Goal: Answer question/provide support

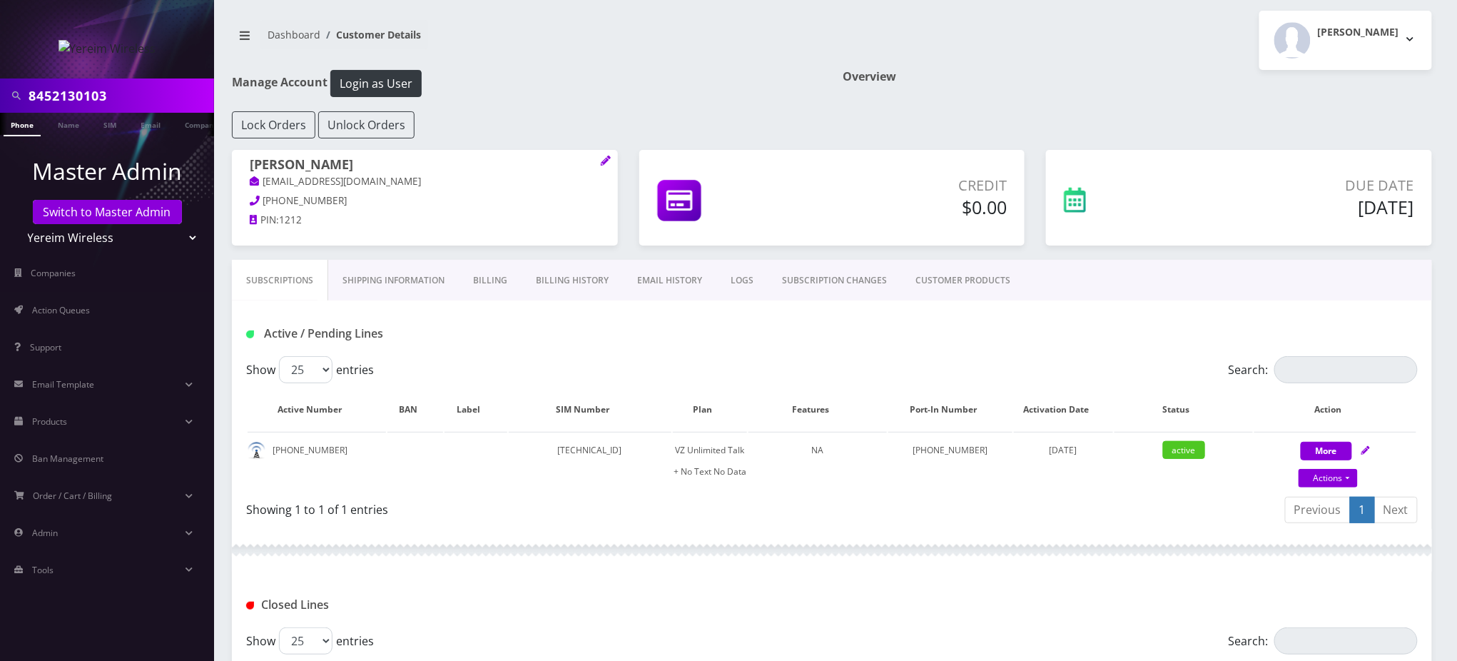
scroll to position [0, 6]
click at [117, 209] on link "Switch to Master Admin" at bounding box center [107, 212] width 149 height 24
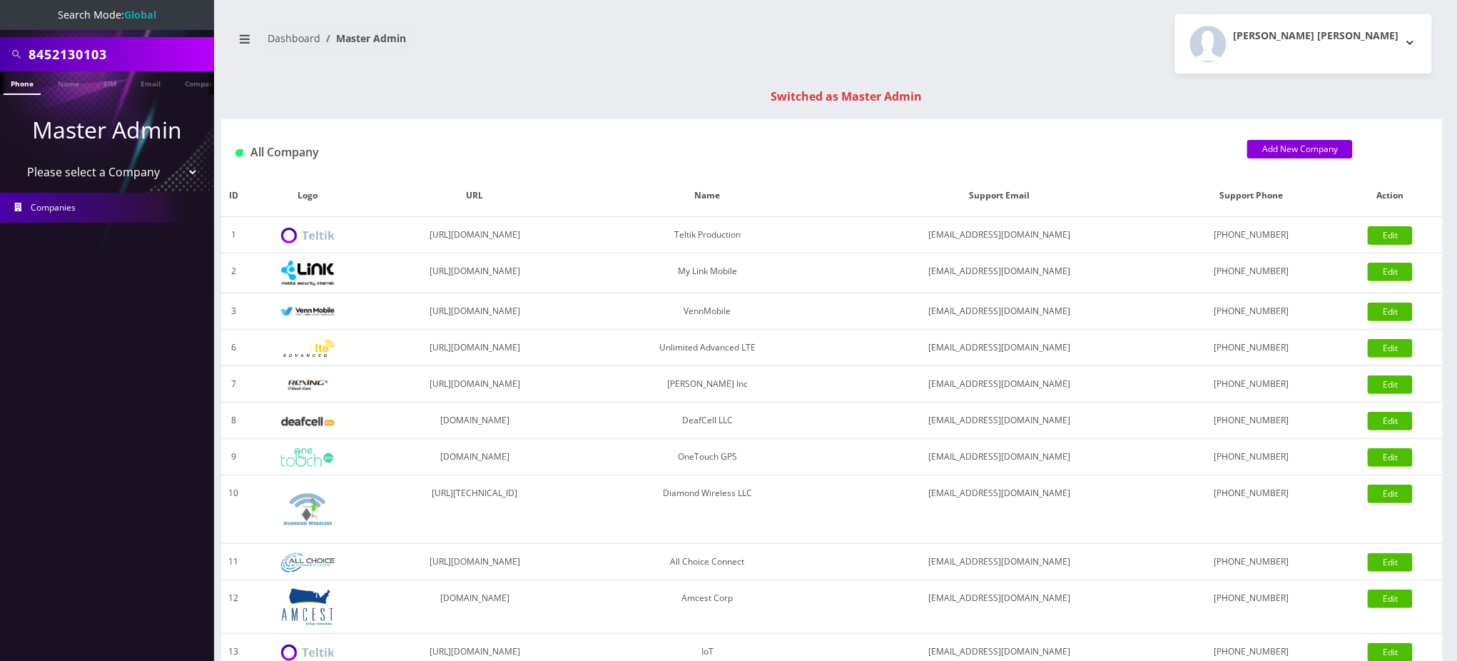
drag, startPoint x: 127, startPoint y: 59, endPoint x: 0, endPoint y: 58, distance: 127.0
click at [0, 58] on div "8452130103" at bounding box center [107, 54] width 214 height 34
type input "9295498645"
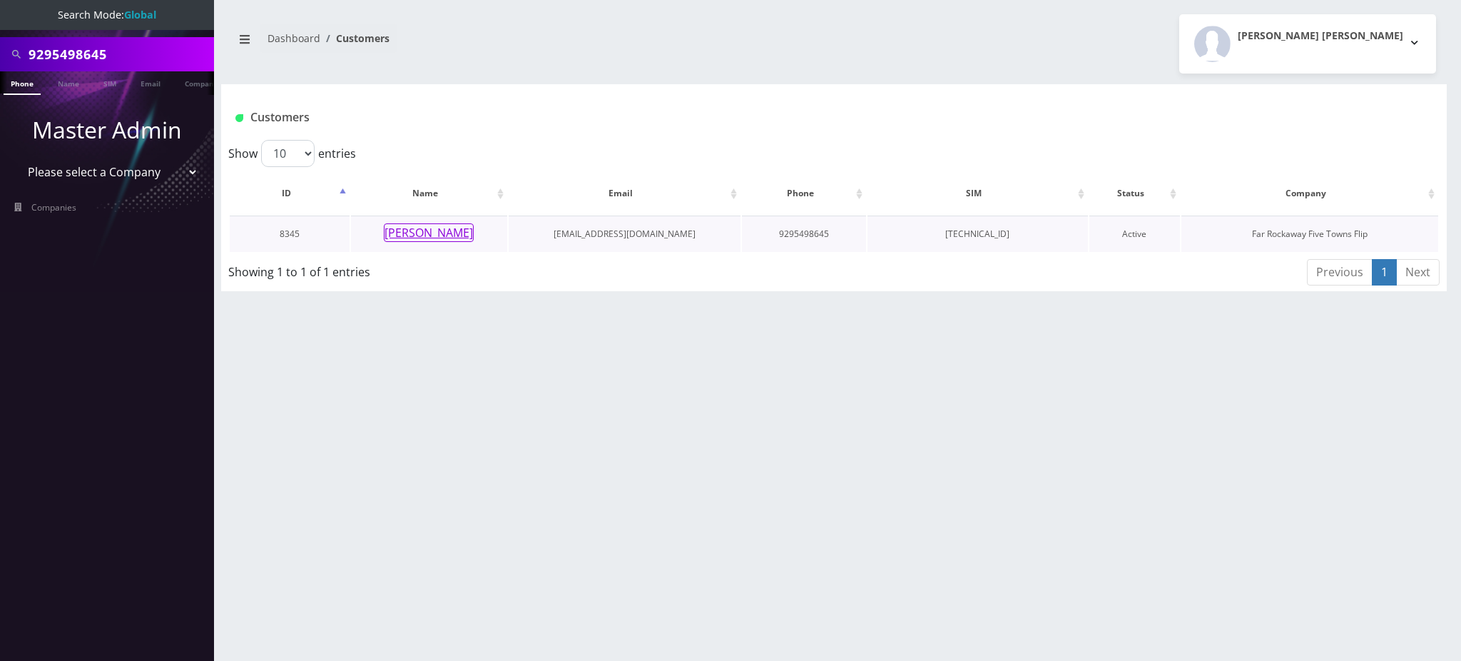
click at [442, 233] on button "[PERSON_NAME]" at bounding box center [429, 232] width 90 height 19
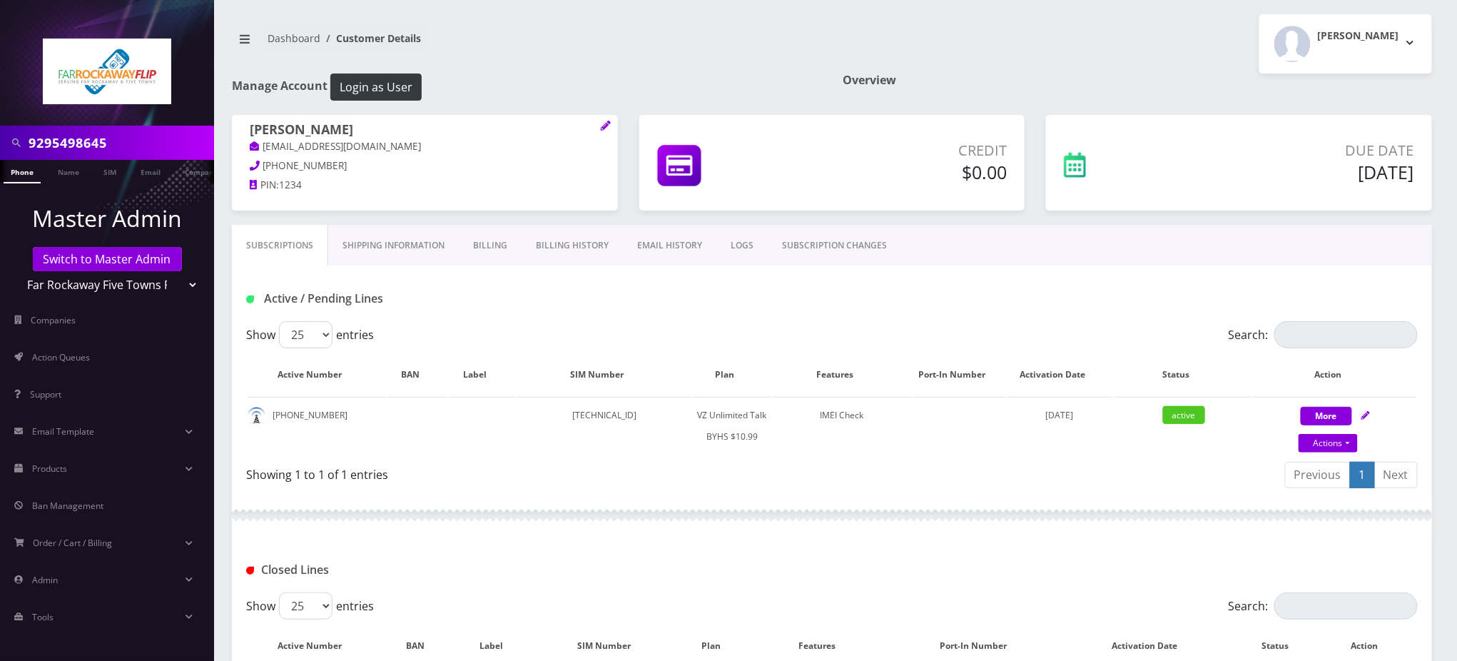
click at [1161, 42] on div "Tzvi Lieberman Logout" at bounding box center [1137, 43] width 611 height 59
click at [746, 249] on link "LOGS" at bounding box center [741, 245] width 51 height 41
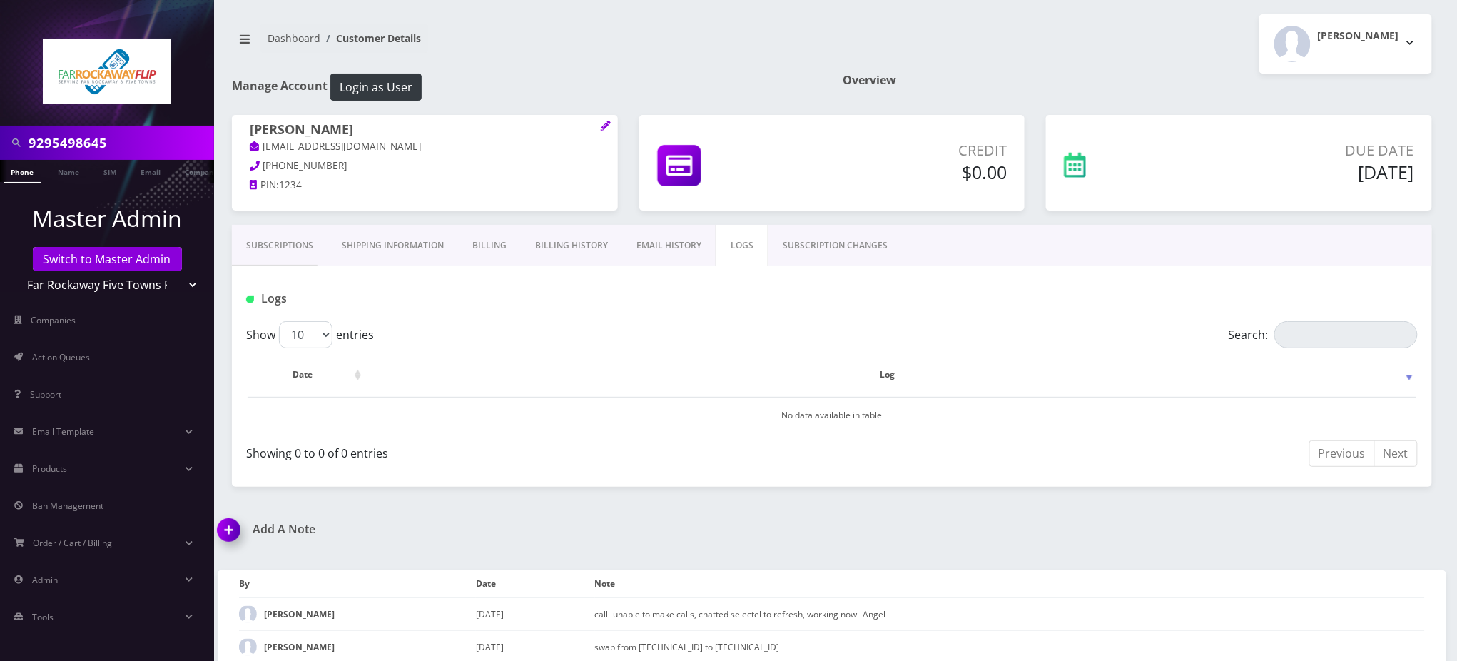
click at [111, 141] on input "9295498645" at bounding box center [120, 142] width 182 height 27
click at [258, 246] on link "Subscriptions" at bounding box center [280, 245] width 96 height 41
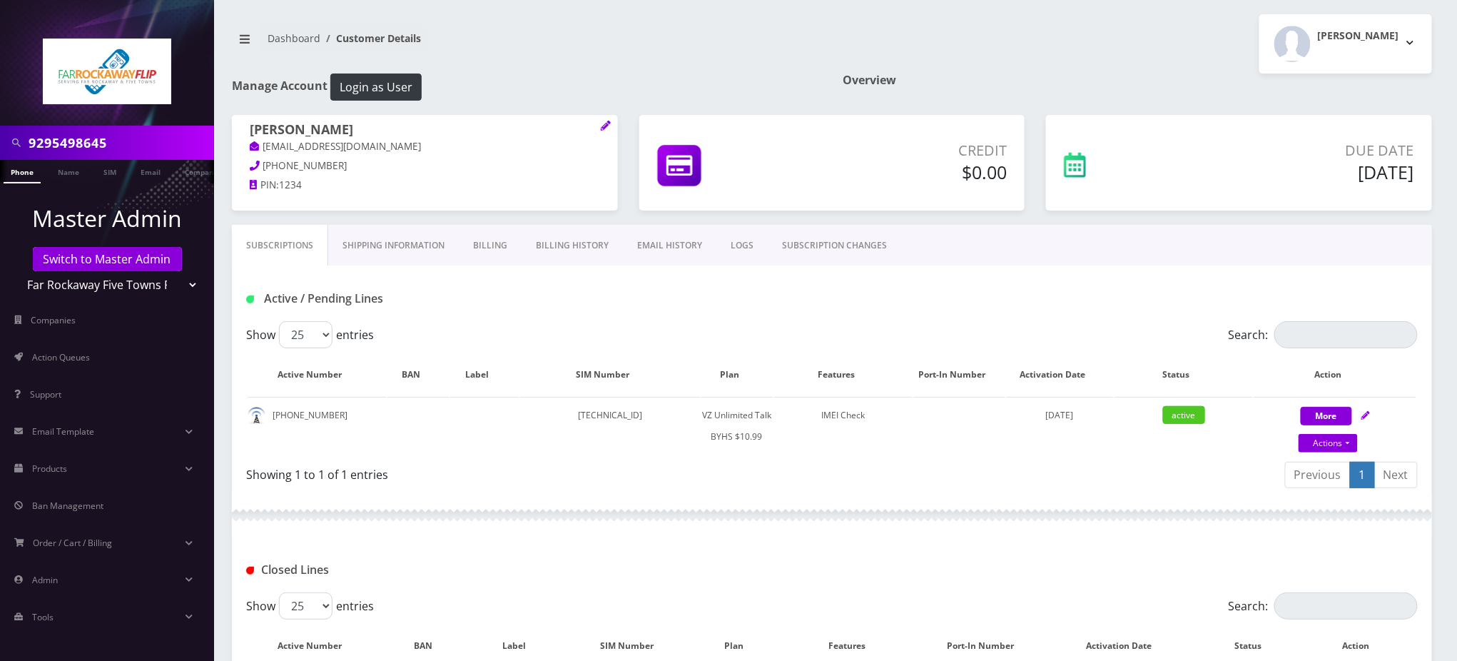
click at [668, 41] on nav "Dashboard Customer Details" at bounding box center [526, 44] width 589 height 41
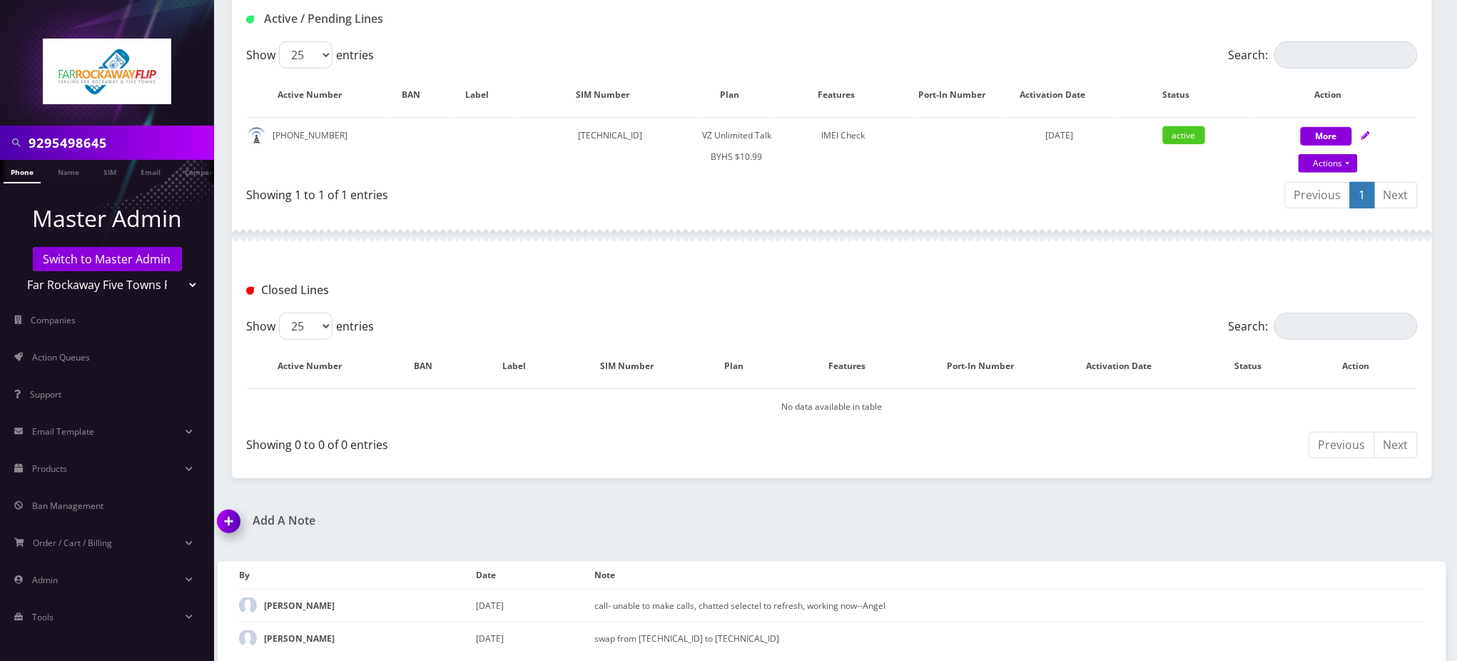
click at [230, 511] on img at bounding box center [231, 526] width 42 height 42
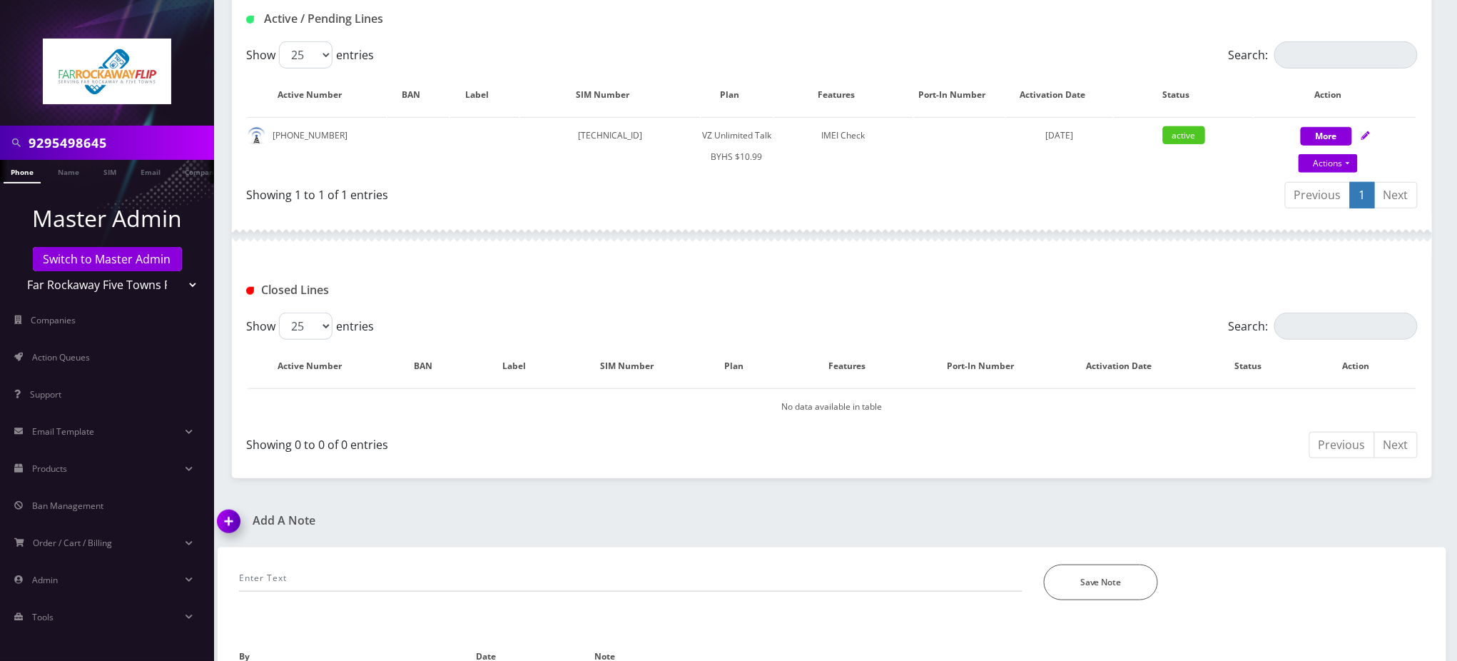
scroll to position [361, 0]
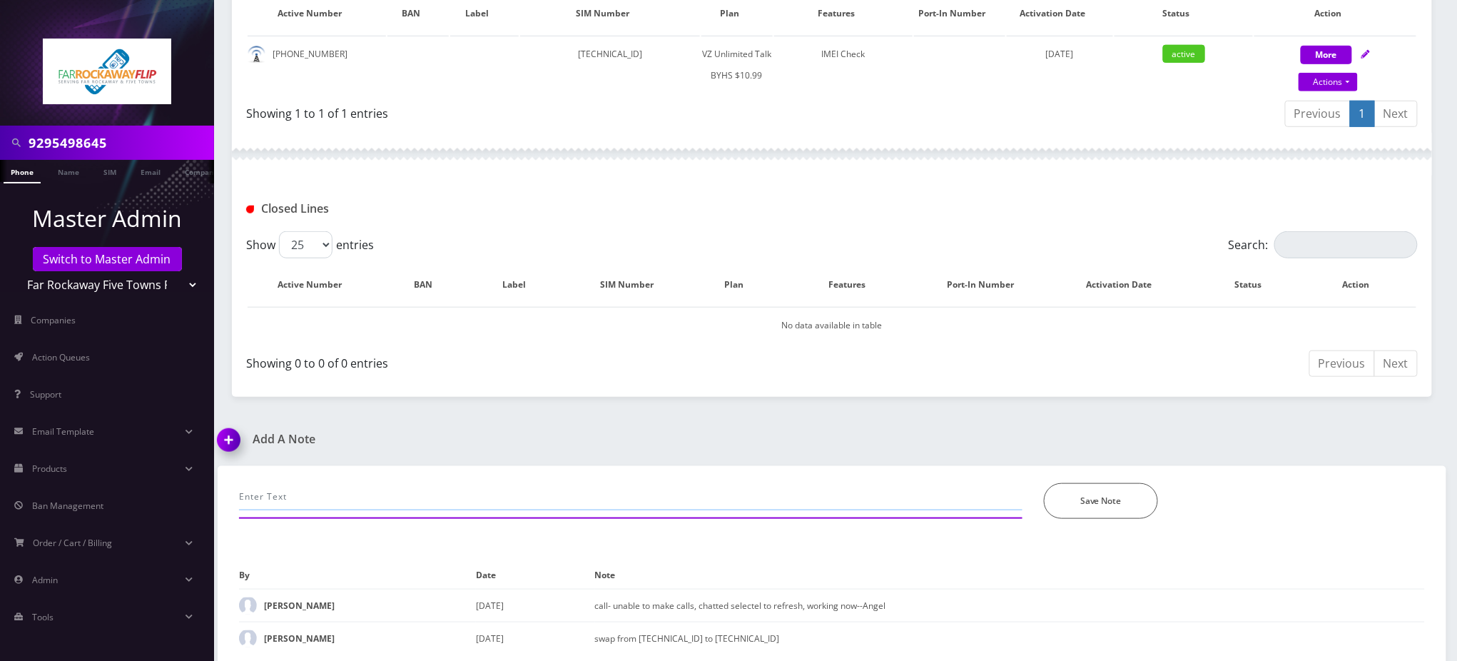
click at [345, 495] on input "text" at bounding box center [630, 496] width 783 height 27
type input "c"
click at [464, 492] on input "cx can't make calls -" at bounding box center [630, 496] width 783 height 27
paste input "We need to test it with different to check if it is a device issue."
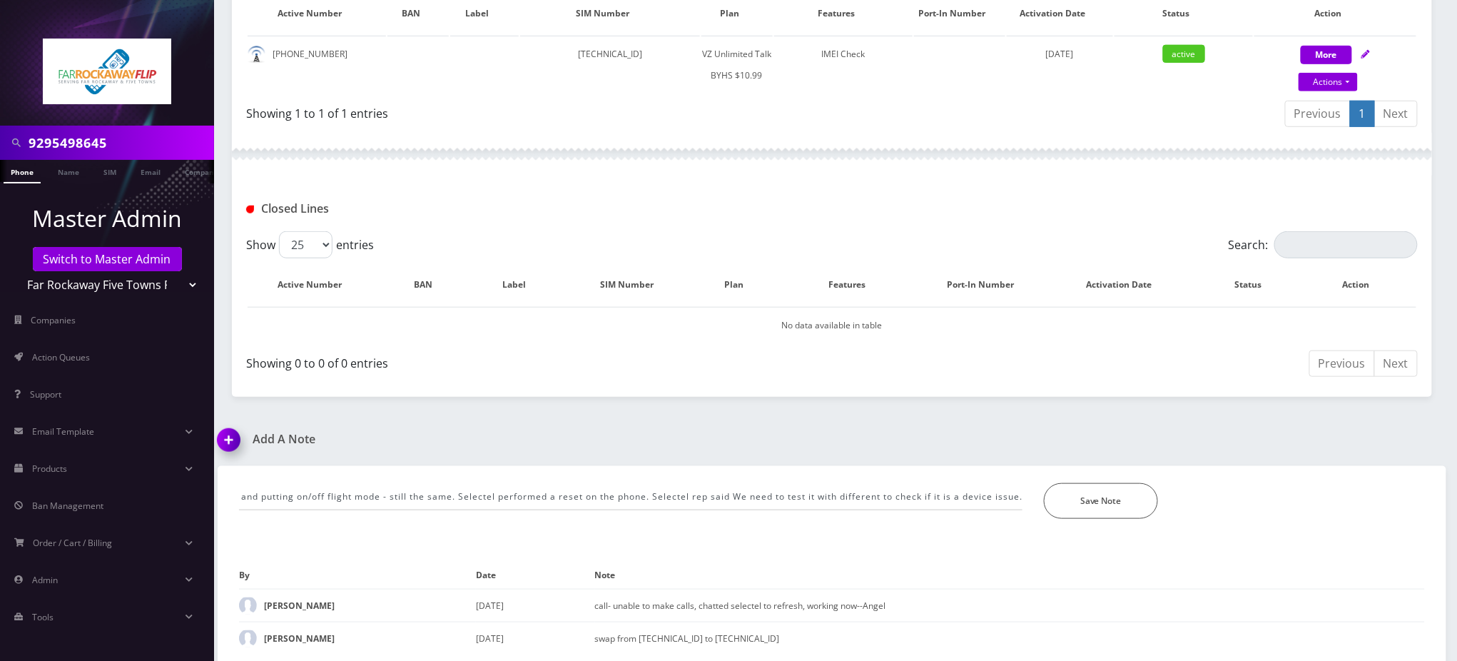
scroll to position [0, 0]
click at [968, 486] on input "cx can't make calls - chatted with Sleectel. tried rebooting and putting on/off…" at bounding box center [630, 496] width 783 height 27
click at [899, 200] on div "Closed Lines" at bounding box center [831, 209] width 1193 height 24
click at [813, 484] on input "cx can't make calls - chatted with Sleectel. tried rebooting and putting on/off…" at bounding box center [630, 496] width 783 height 27
click at [790, 488] on input "cx can't make calls - chatted with Sleectel. tried rebooting and putting on/off…" at bounding box center [630, 496] width 783 height 27
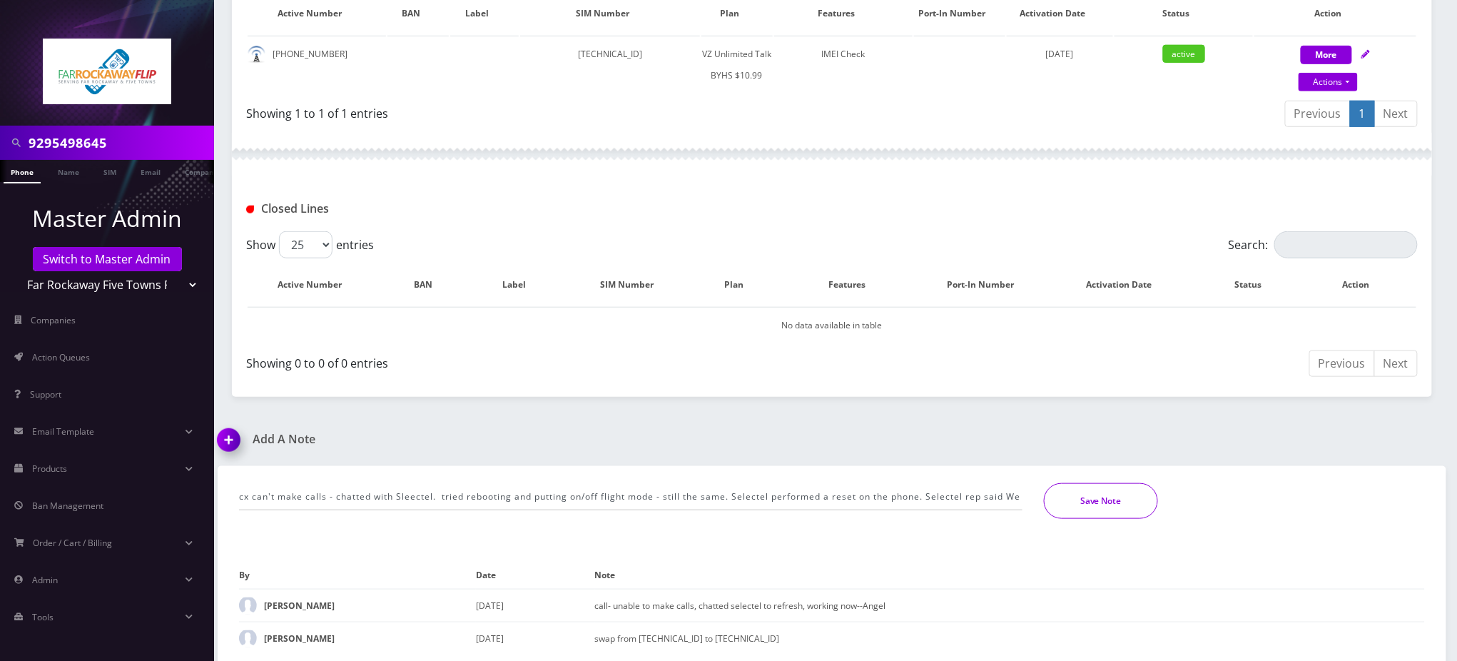
click at [1139, 495] on button "Save Note" at bounding box center [1101, 501] width 114 height 36
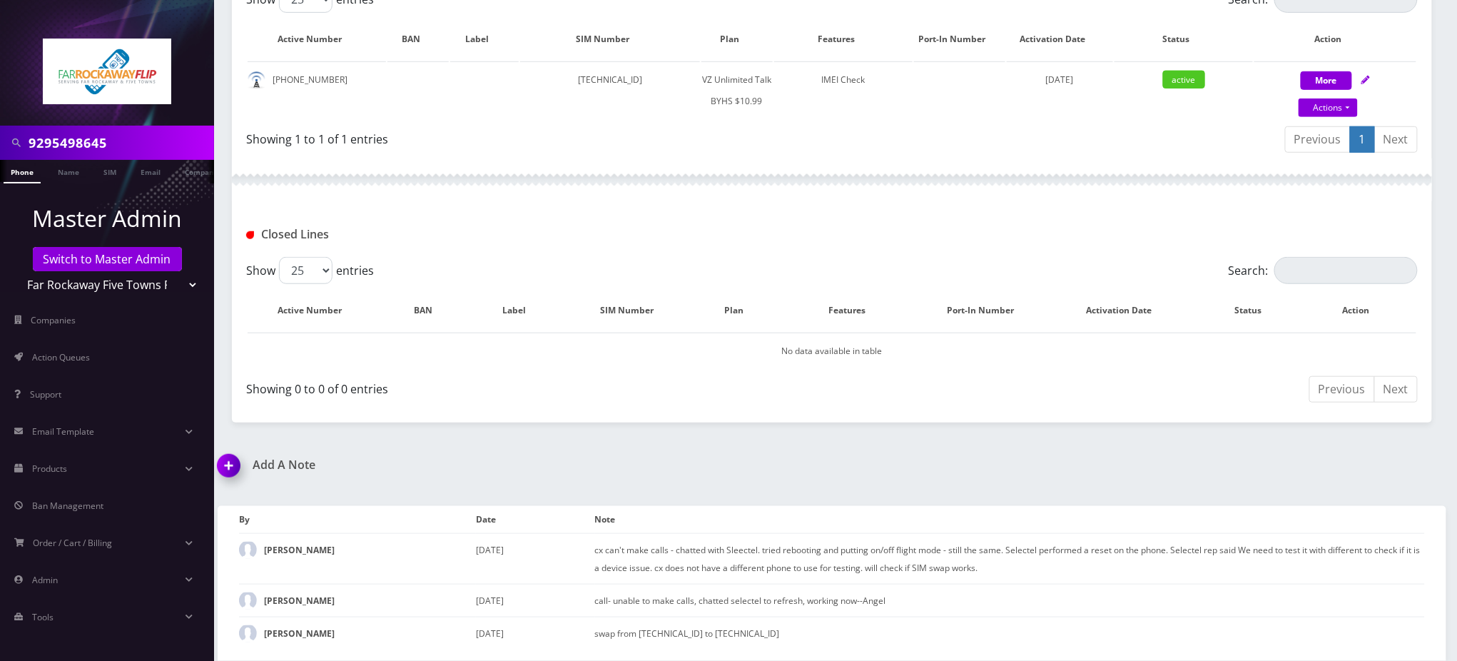
scroll to position [331, 0]
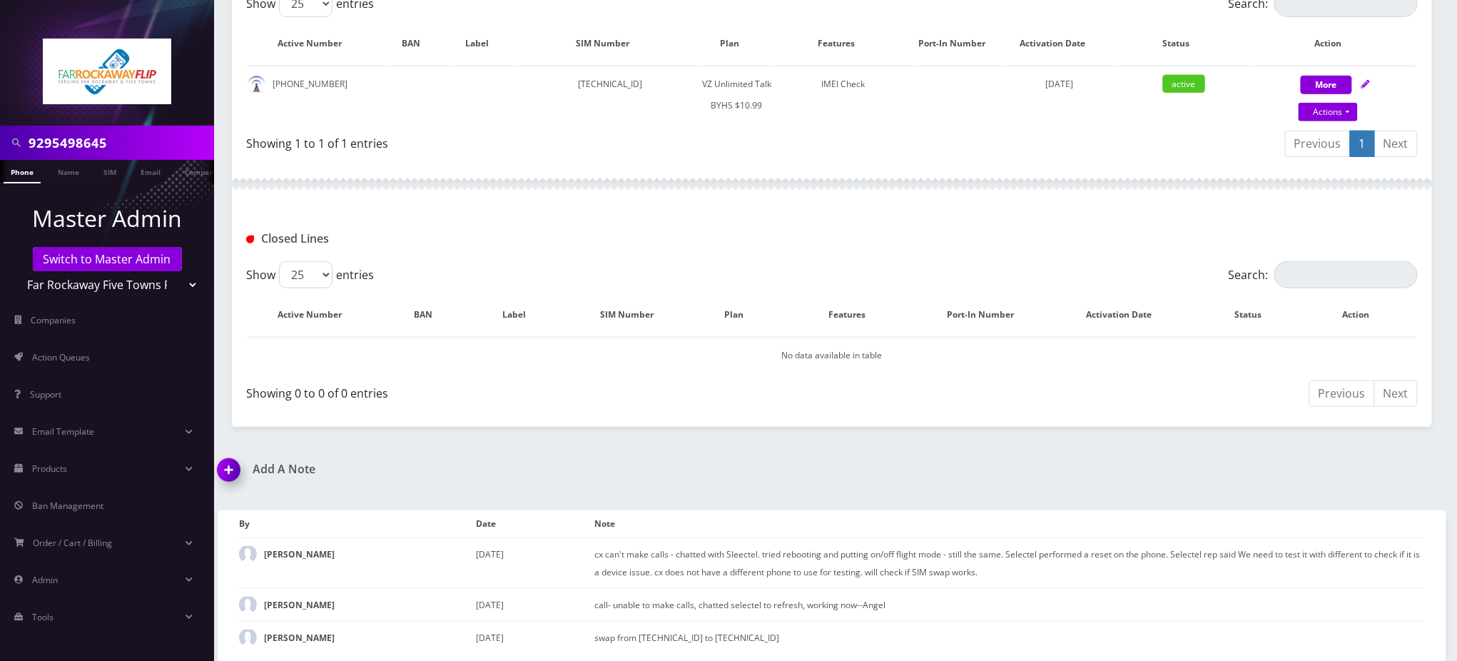
click at [231, 463] on img at bounding box center [231, 475] width 42 height 42
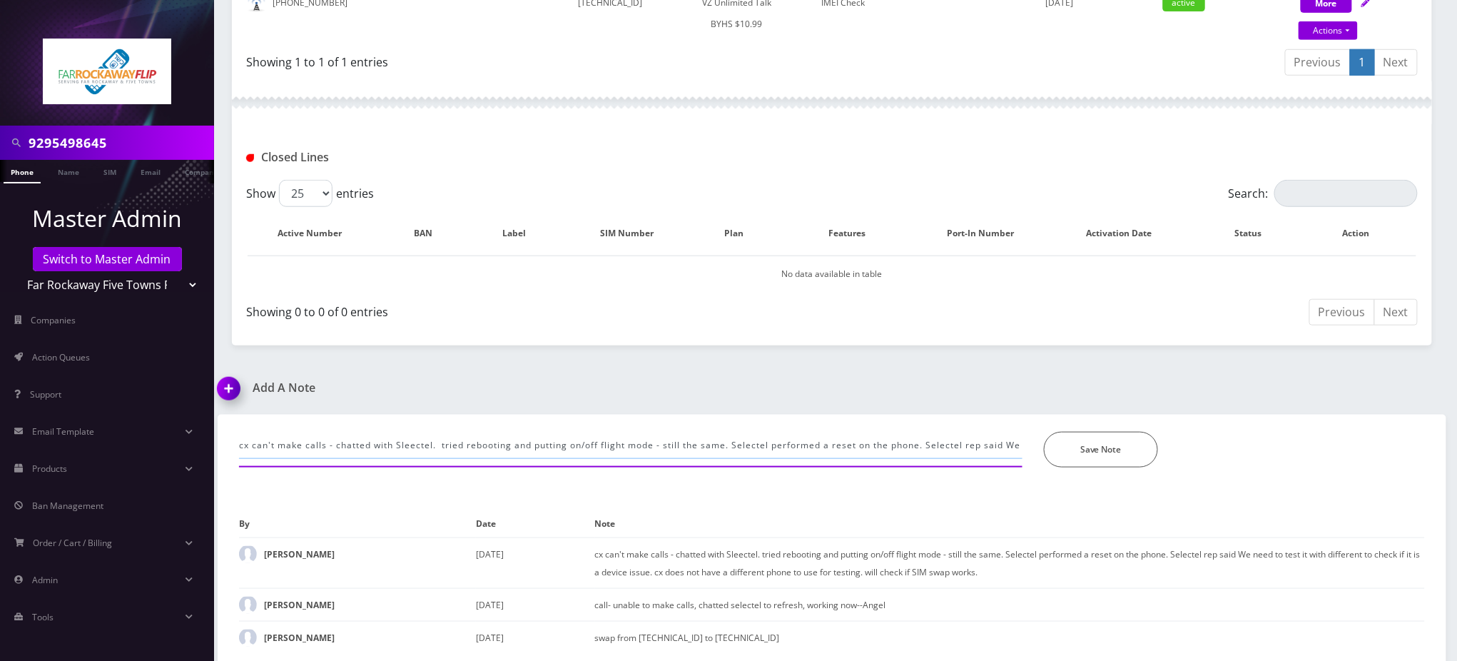
click at [348, 438] on input "cx can't make calls - chatted with Sleectel. tried rebooting and putting on/off…" at bounding box center [630, 445] width 783 height 27
click at [351, 437] on input "cx can't make calls - chatted with Sleectel. tried rebooting and putting on/off…" at bounding box center [630, 445] width 783 height 27
click at [352, 437] on input "cx can't make calls - chatted with Sleectel. tried rebooting and putting on/off…" at bounding box center [630, 445] width 783 height 27
paste input "89148000011835956689"
click at [387, 442] on input "cx can't make calls - 89148000011835956689 with Sleectel. tried rebooting and p…" at bounding box center [630, 445] width 783 height 27
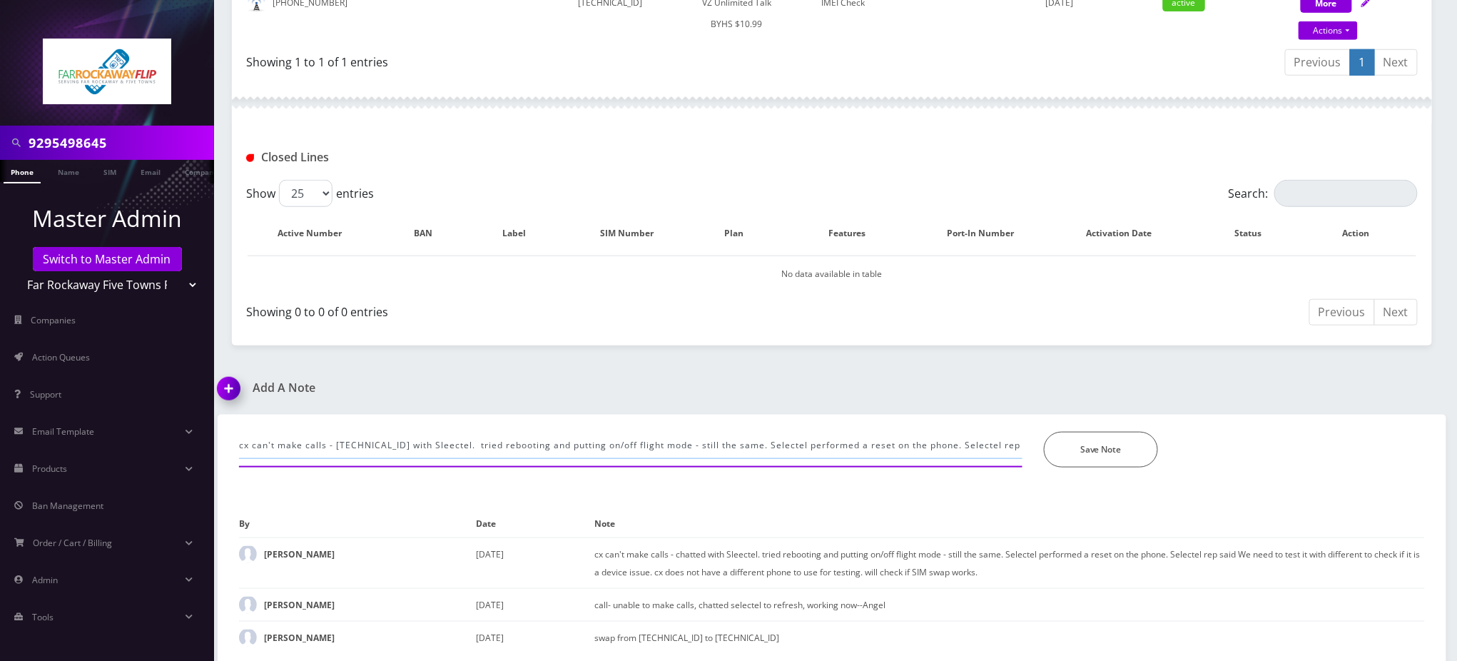
click at [387, 442] on input "cx can't make calls - 89148000011835956689 with Sleectel. tried rebooting and p…" at bounding box center [630, 445] width 783 height 27
paste input "89148000011835956689"
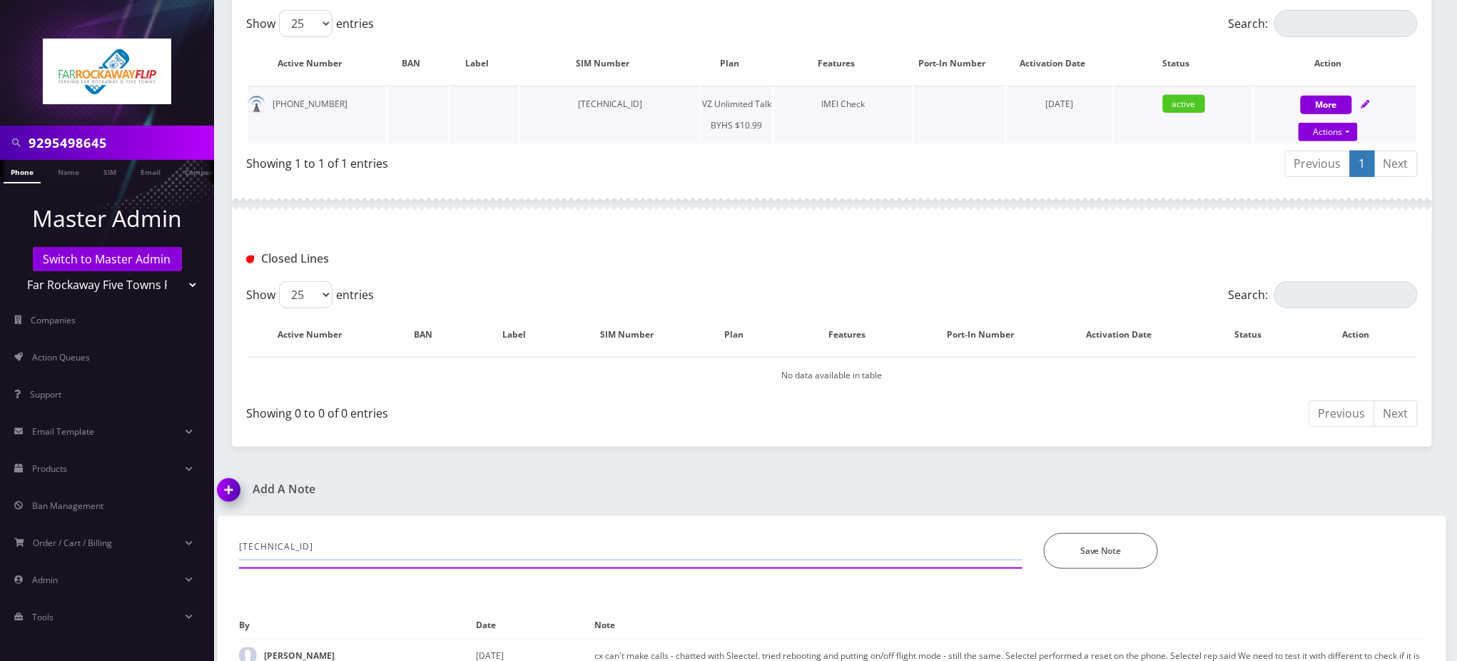
scroll to position [222, 0]
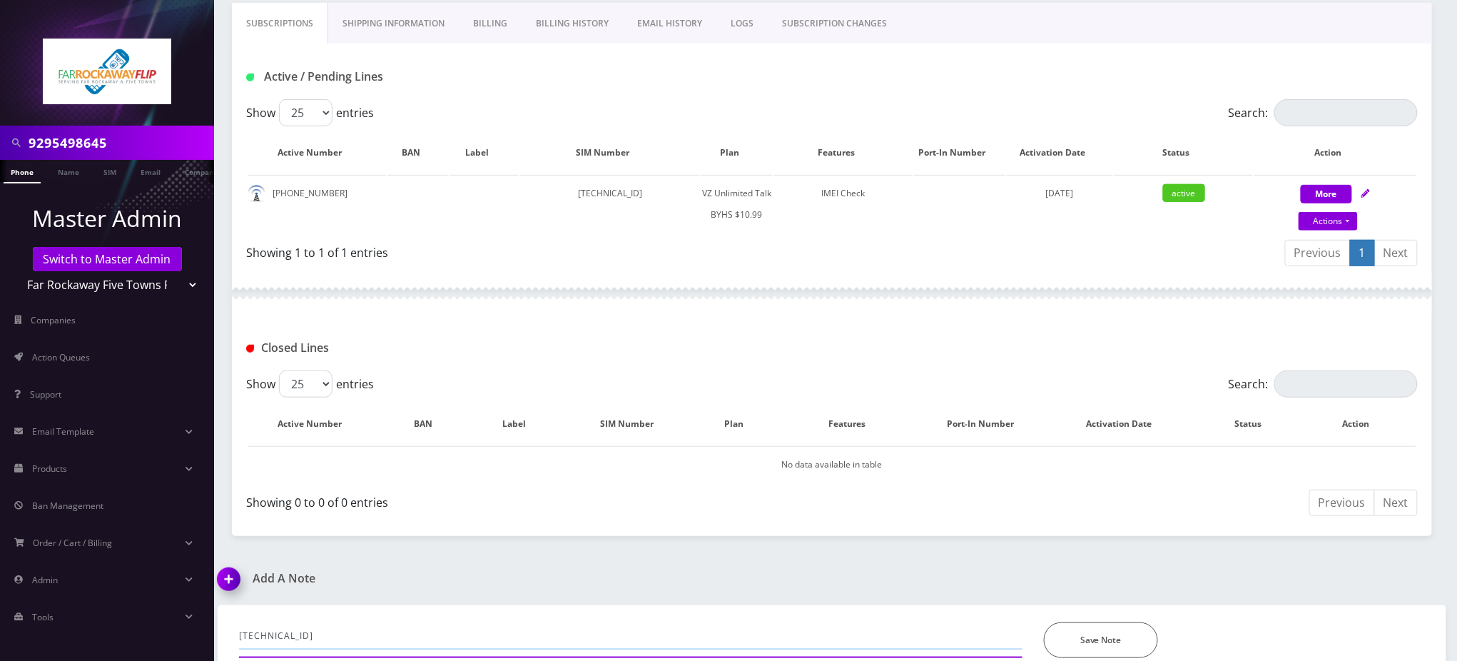
type input "89148000011835956689"
click at [107, 153] on input "9295498645" at bounding box center [120, 142] width 182 height 27
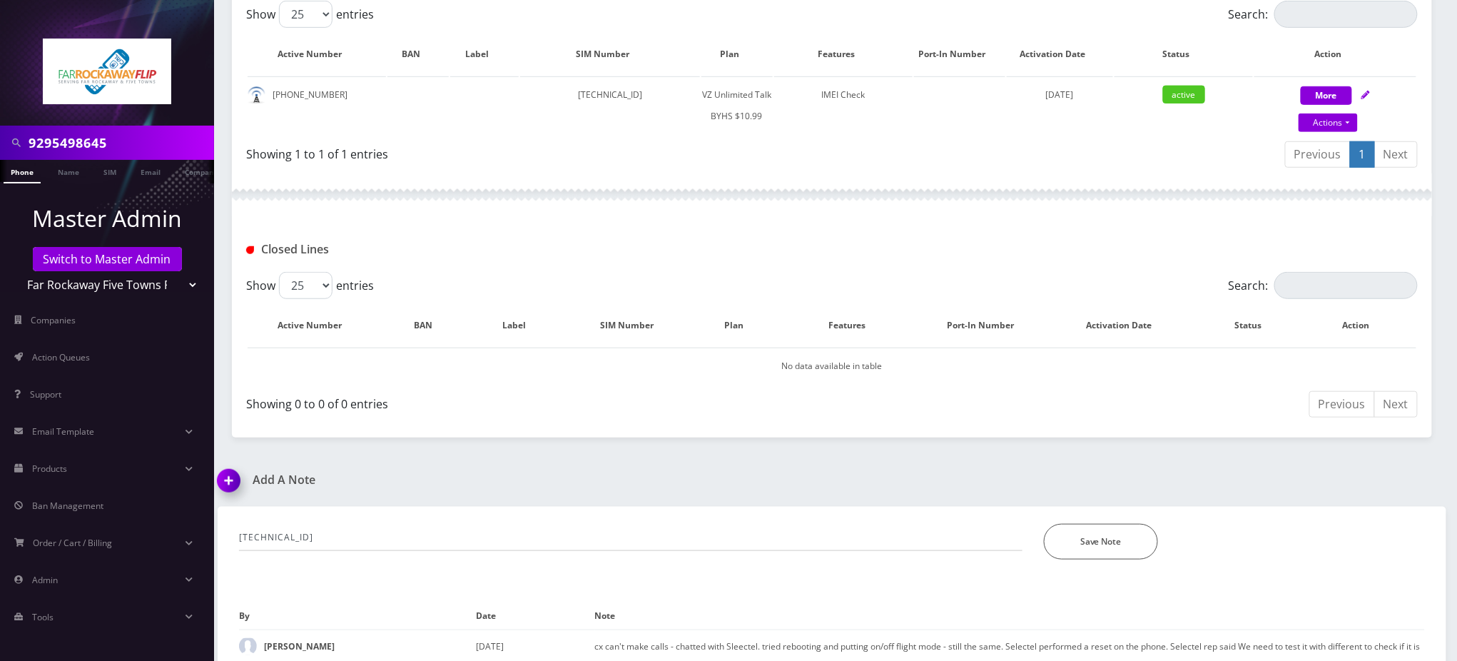
scroll to position [412, 0]
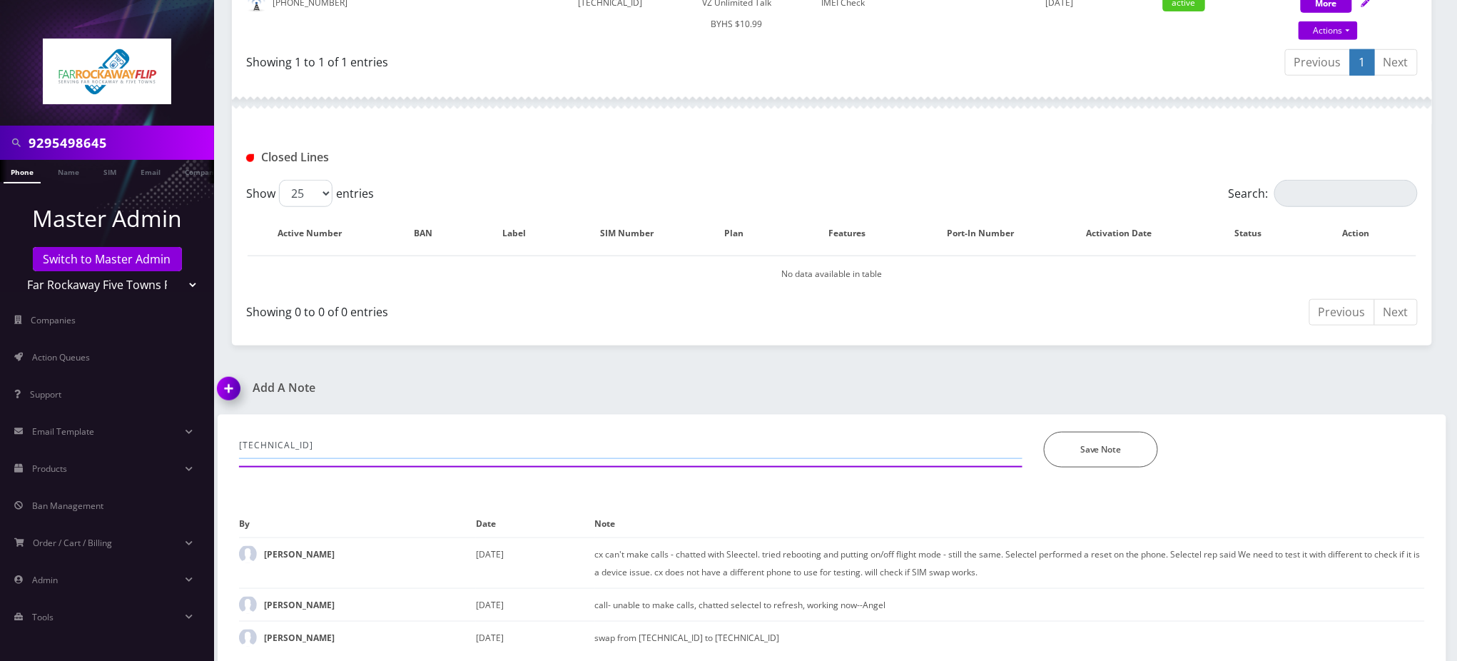
click at [330, 435] on input "89148000011835956689" at bounding box center [630, 445] width 783 height 27
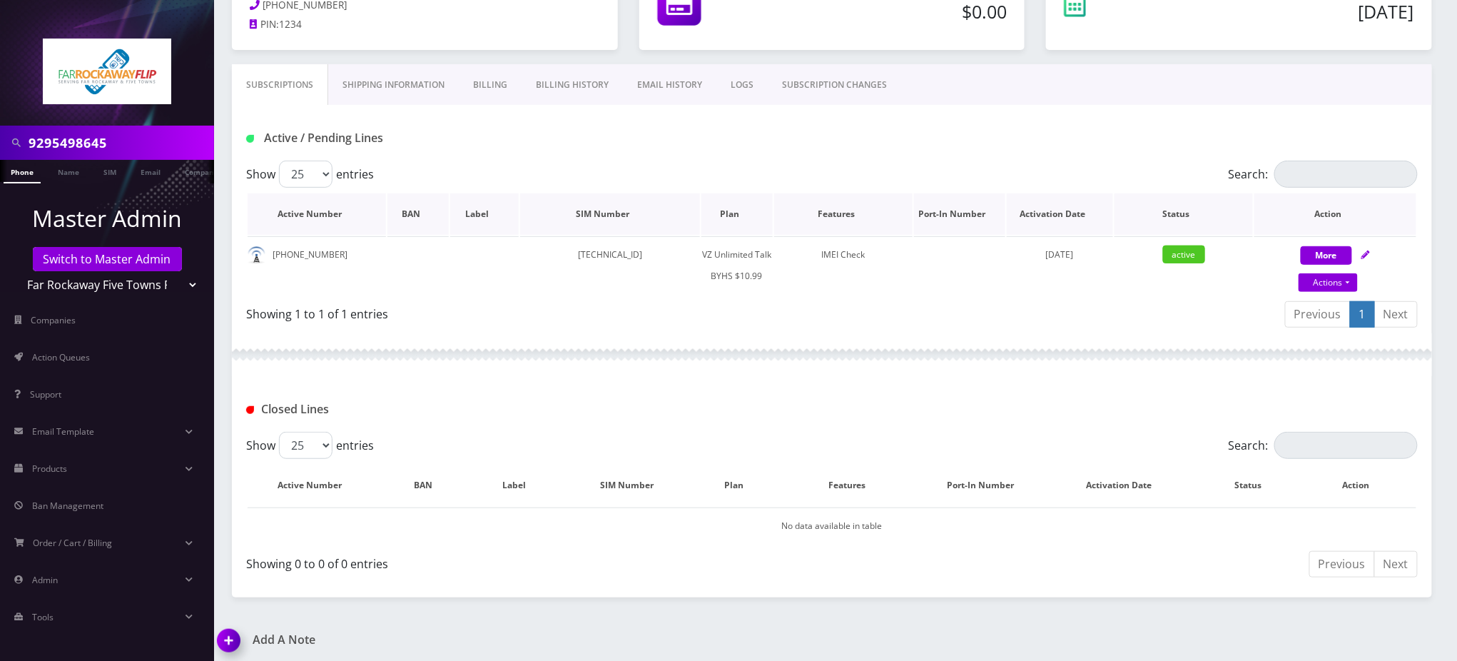
scroll to position [31, 0]
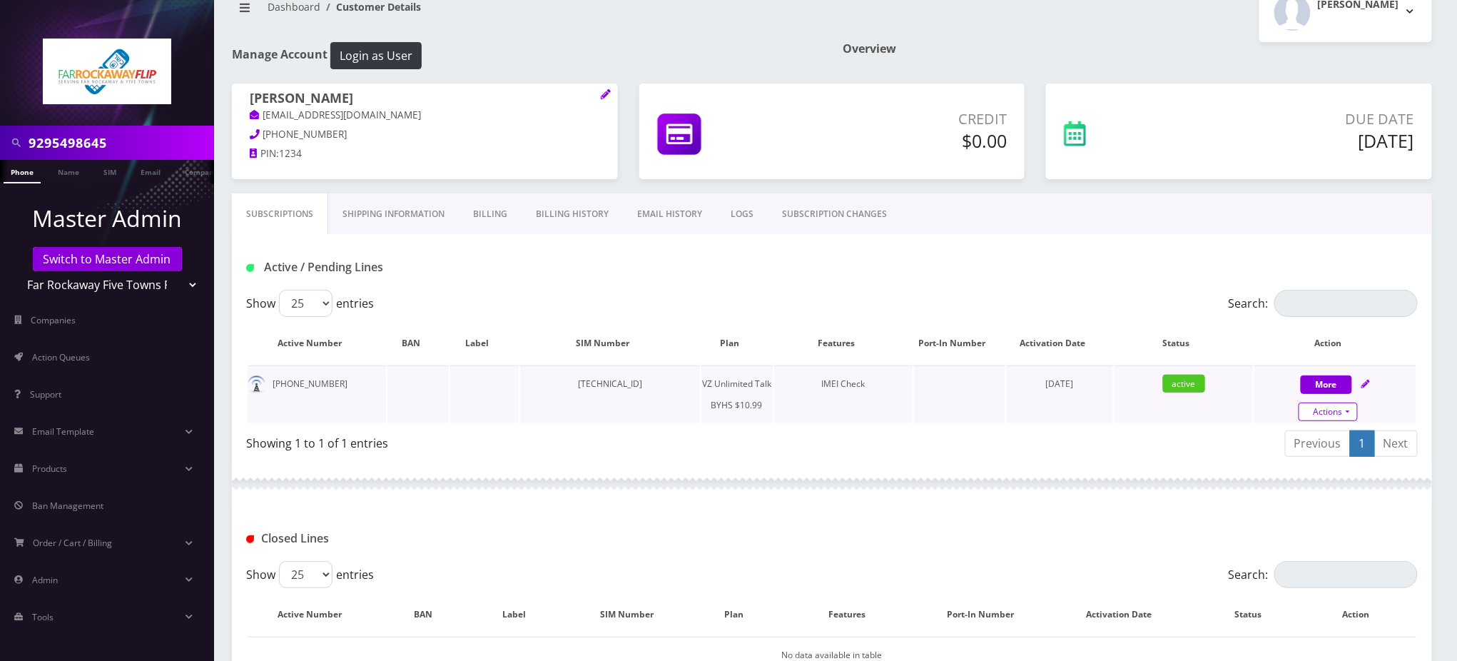
click at [1339, 408] on link "Actions" at bounding box center [1327, 411] width 59 height 19
select select "467"
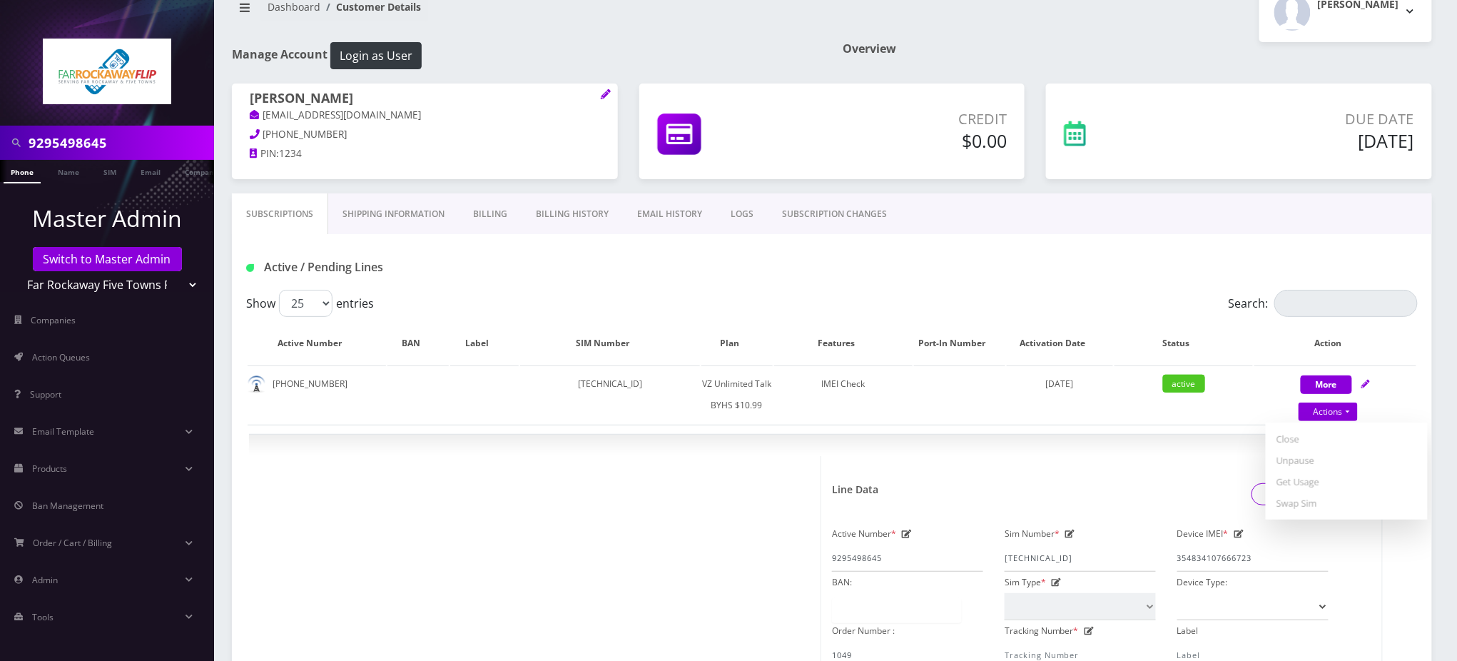
click at [1122, 228] on div "Subscriptions Shipping Information Billing Billing History EMAIL HISTORY LOGS S…" at bounding box center [832, 213] width 1200 height 41
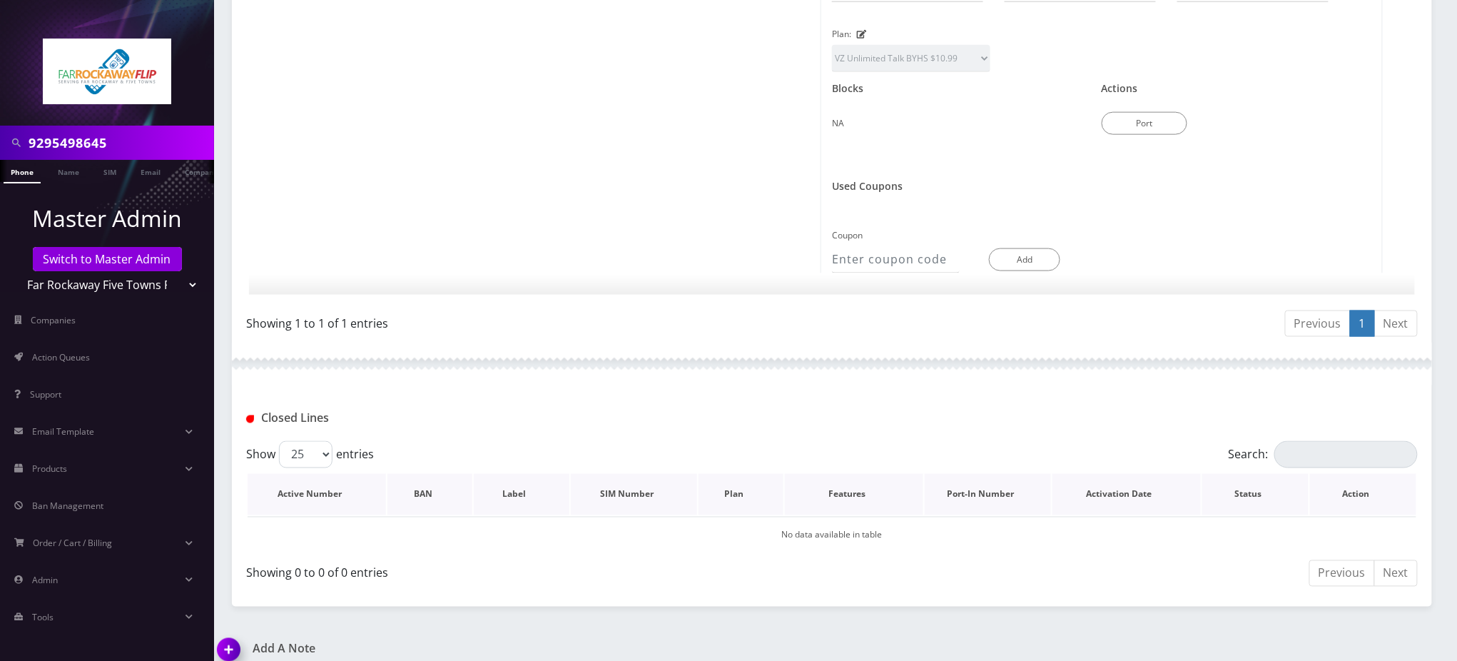
scroll to position [956, 0]
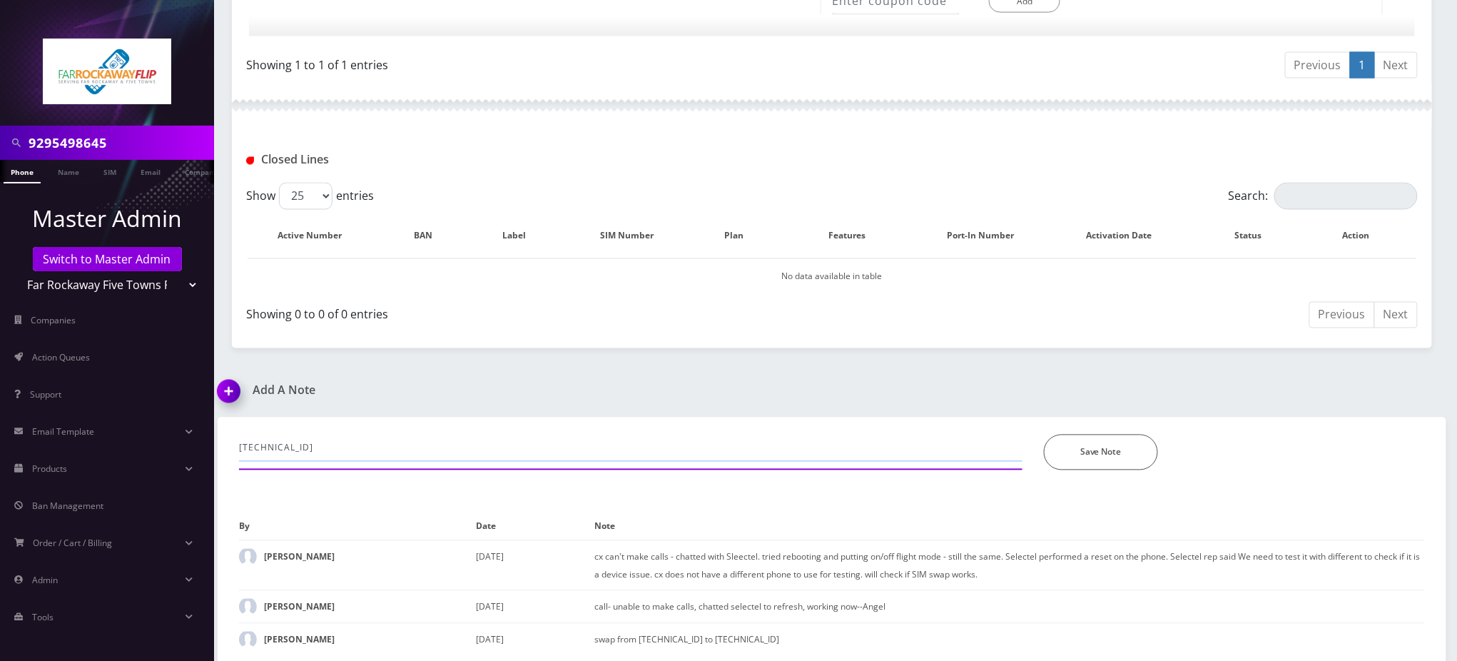
click at [427, 442] on input "89148000011835956689" at bounding box center [630, 447] width 783 height 27
drag, startPoint x: 377, startPoint y: 439, endPoint x: 123, endPoint y: 430, distance: 254.1
type input "phone still not working after sim swap. adv the customer to bring phone in the …"
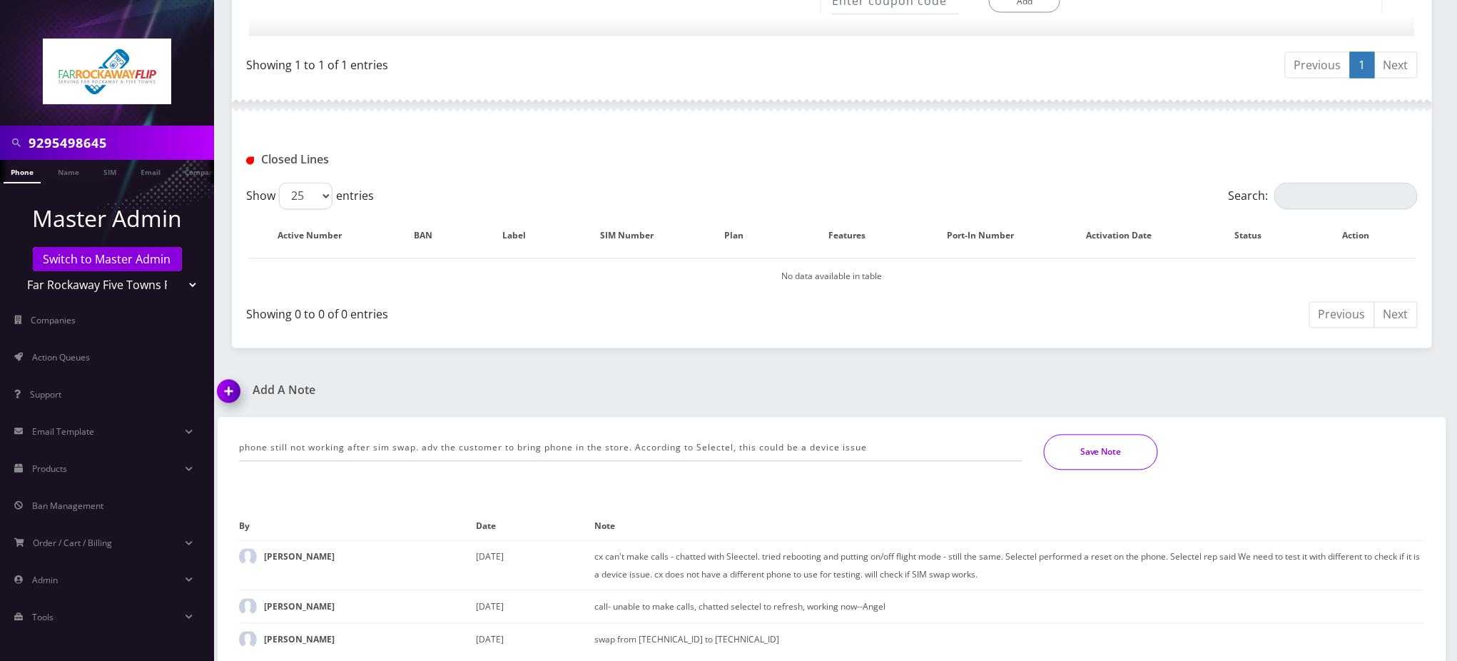
click at [1107, 442] on button "Save Note" at bounding box center [1101, 452] width 114 height 36
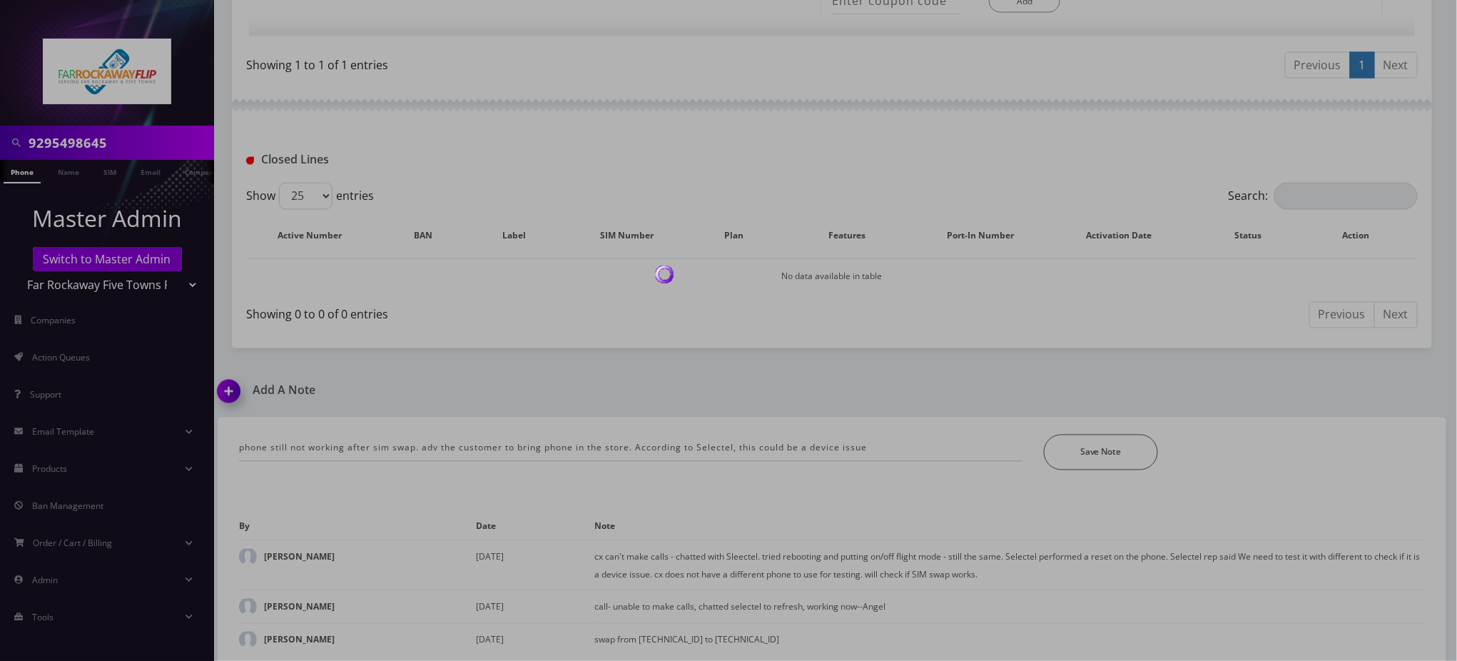
scroll to position [907, 0]
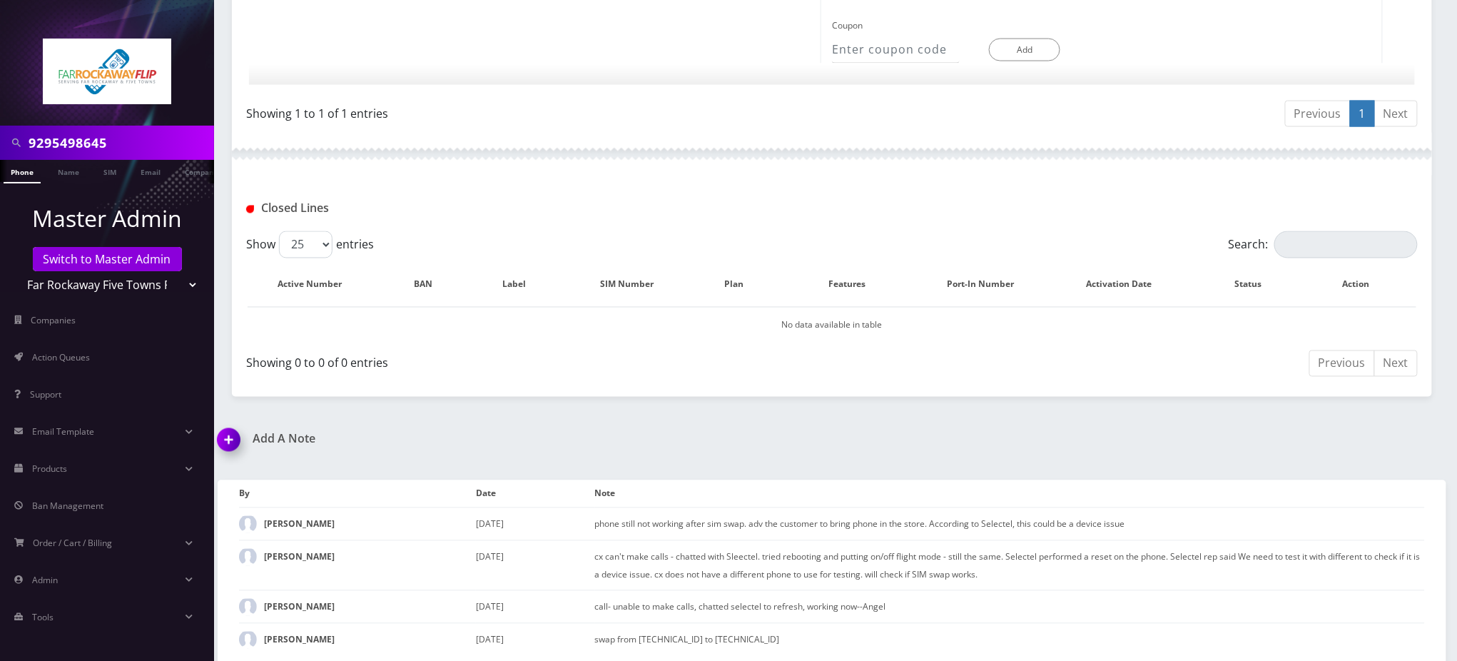
click at [774, 178] on div "Closed Lines" at bounding box center [832, 204] width 1200 height 56
click at [868, 136] on div at bounding box center [832, 154] width 1200 height 43
